Goal: Transaction & Acquisition: Purchase product/service

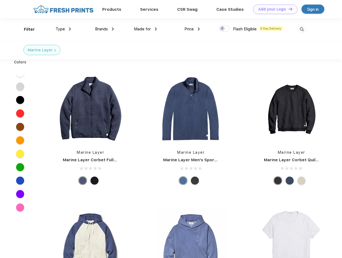
click at [273, 9] on link "Add your Logo Design Tool" at bounding box center [275, 9] width 44 height 9
click at [0, 0] on div "Design Tool" at bounding box center [0, 0] width 0 height 0
click at [288, 9] on link "Add your Logo Design Tool" at bounding box center [275, 9] width 44 height 9
click at [26, 29] on div "Filter" at bounding box center [29, 29] width 11 height 6
click at [63, 29] on span "Type" at bounding box center [60, 29] width 9 height 5
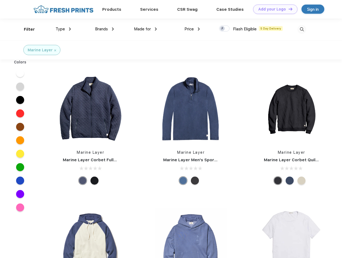
click at [104, 29] on span "Brands" at bounding box center [101, 29] width 13 height 5
click at [145, 29] on span "Made for" at bounding box center [142, 29] width 17 height 5
click at [192, 29] on span "Price" at bounding box center [188, 29] width 9 height 5
click at [224, 29] on div at bounding box center [224, 28] width 10 height 6
click at [222, 29] on input "checkbox" at bounding box center [220, 26] width 3 height 3
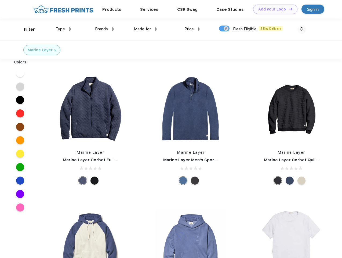
click at [302, 29] on img at bounding box center [301, 29] width 9 height 9
